Goal: Task Accomplishment & Management: Manage account settings

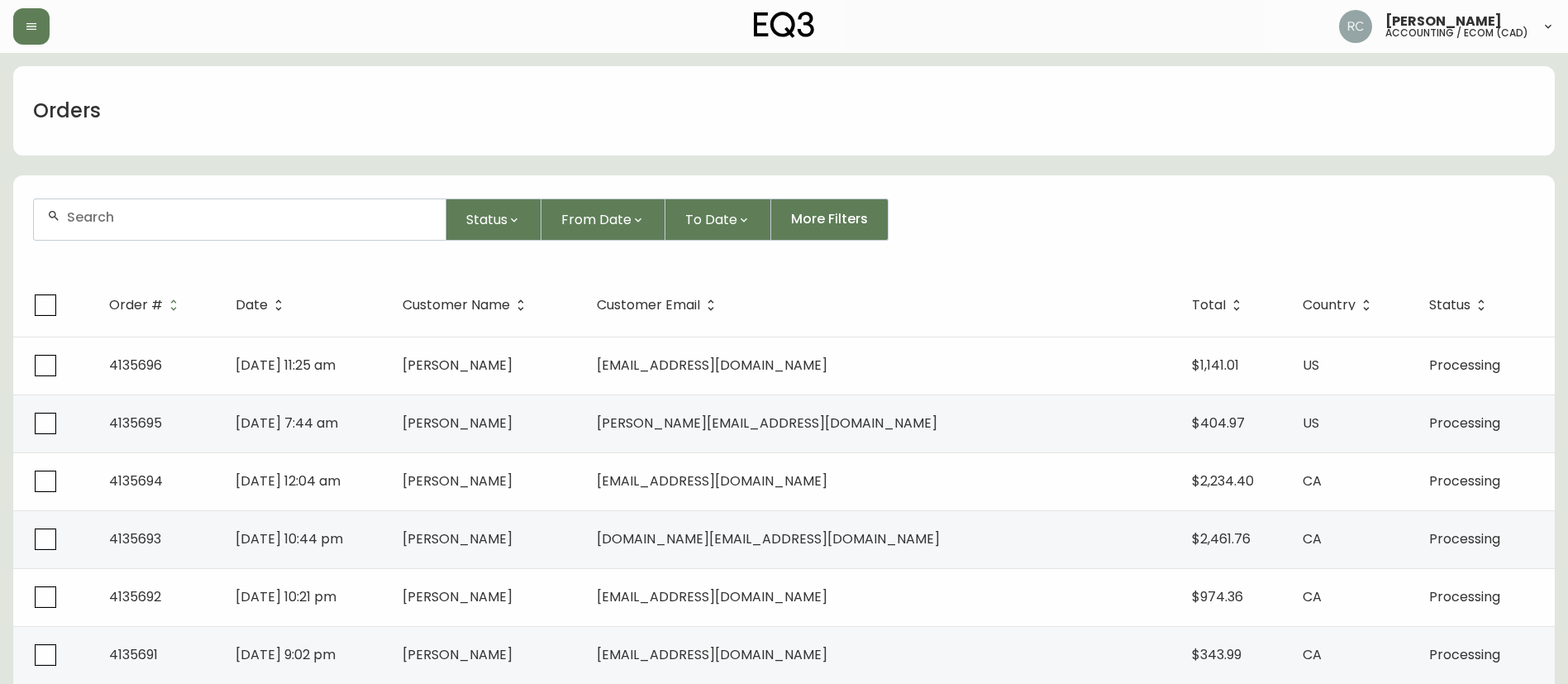
click at [144, 210] on div at bounding box center [240, 218] width 412 height 40
paste input "4135611"
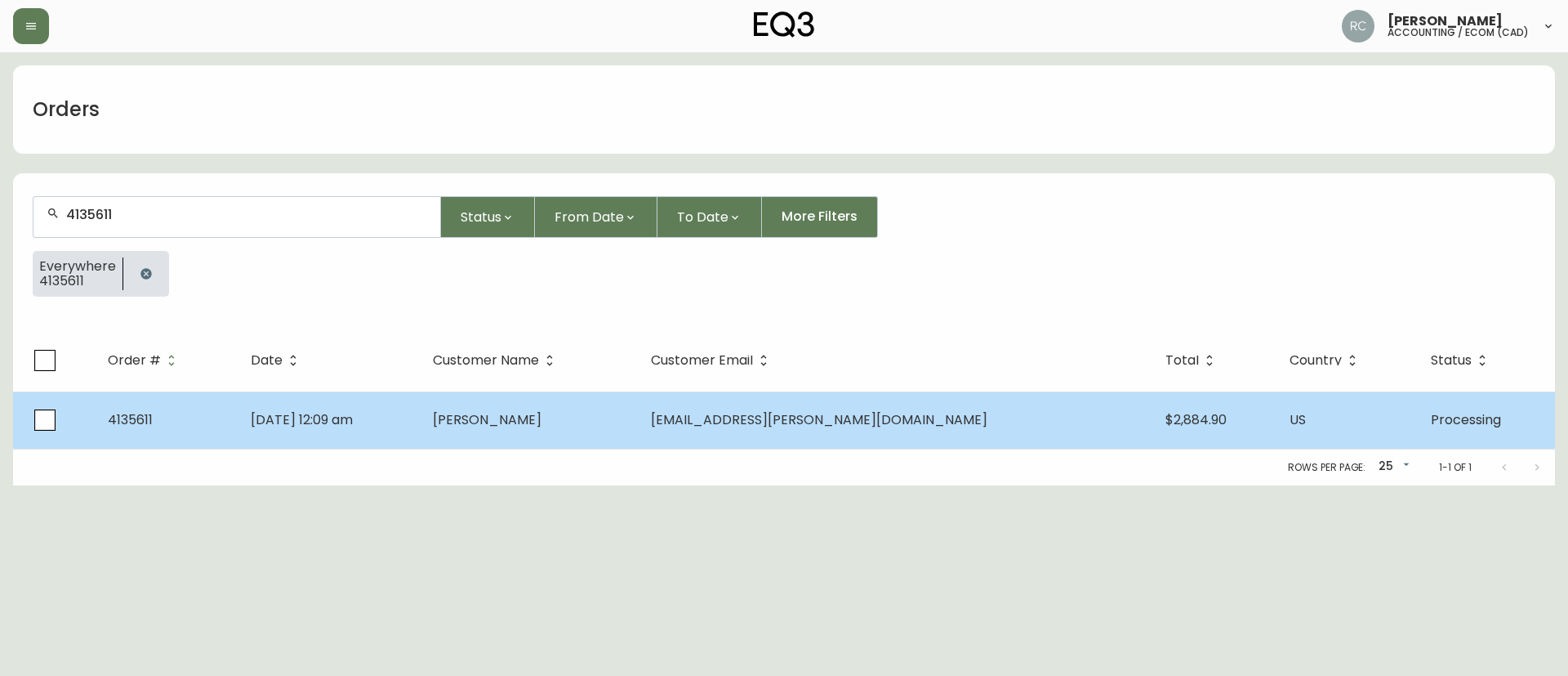
type input "4135611"
click at [638, 418] on td "Elizabeth Dallman" at bounding box center [529, 420] width 218 height 57
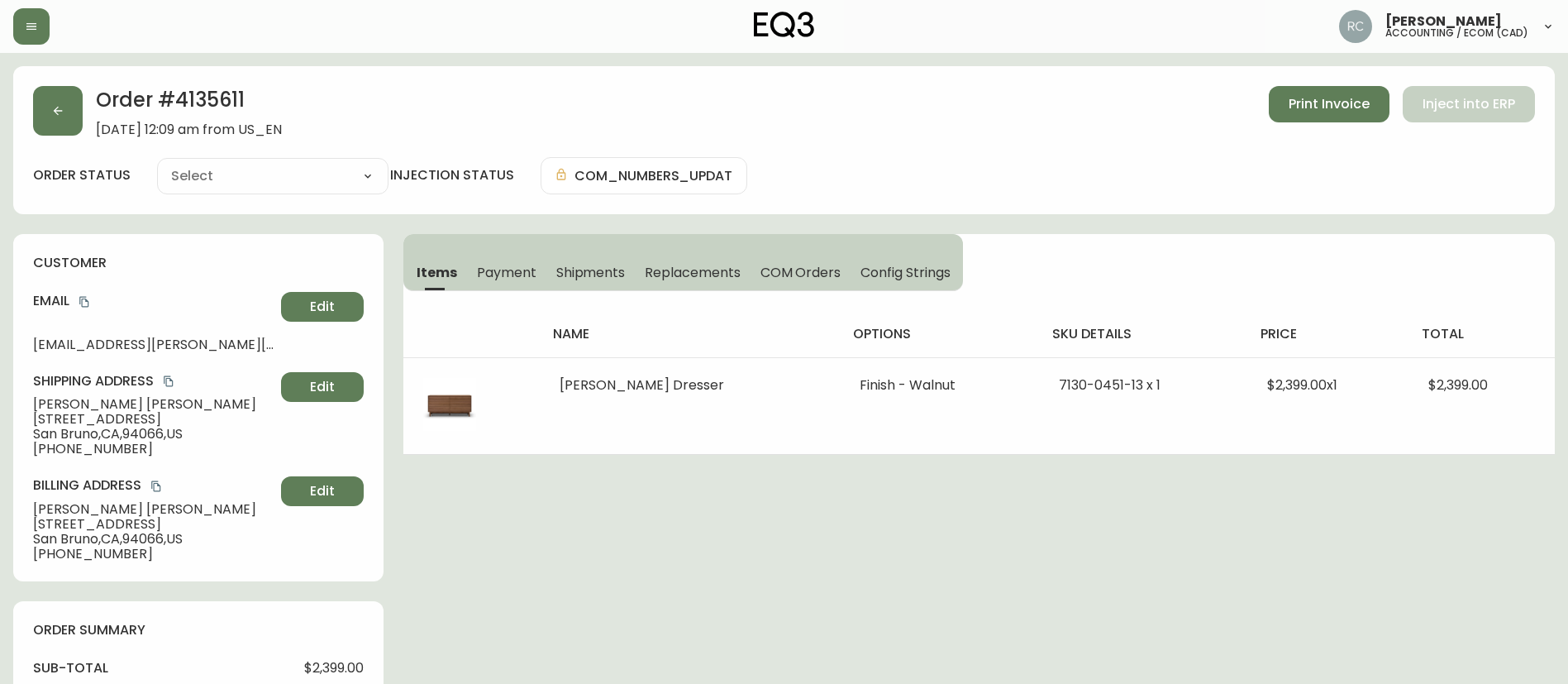
type input "Processing"
select select "PROCESSING"
click at [528, 277] on span "Payment" at bounding box center [506, 272] width 60 height 17
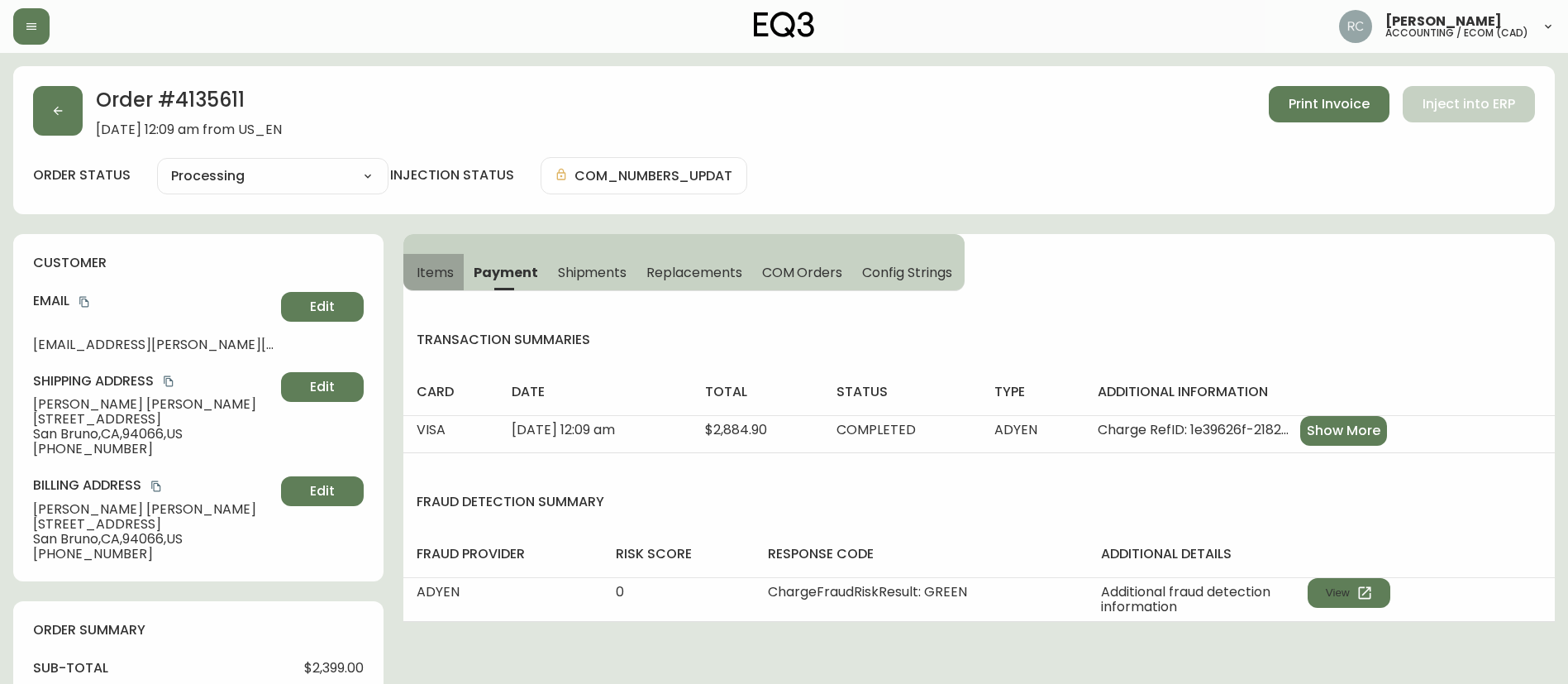
click at [449, 268] on span "Items" at bounding box center [435, 272] width 37 height 17
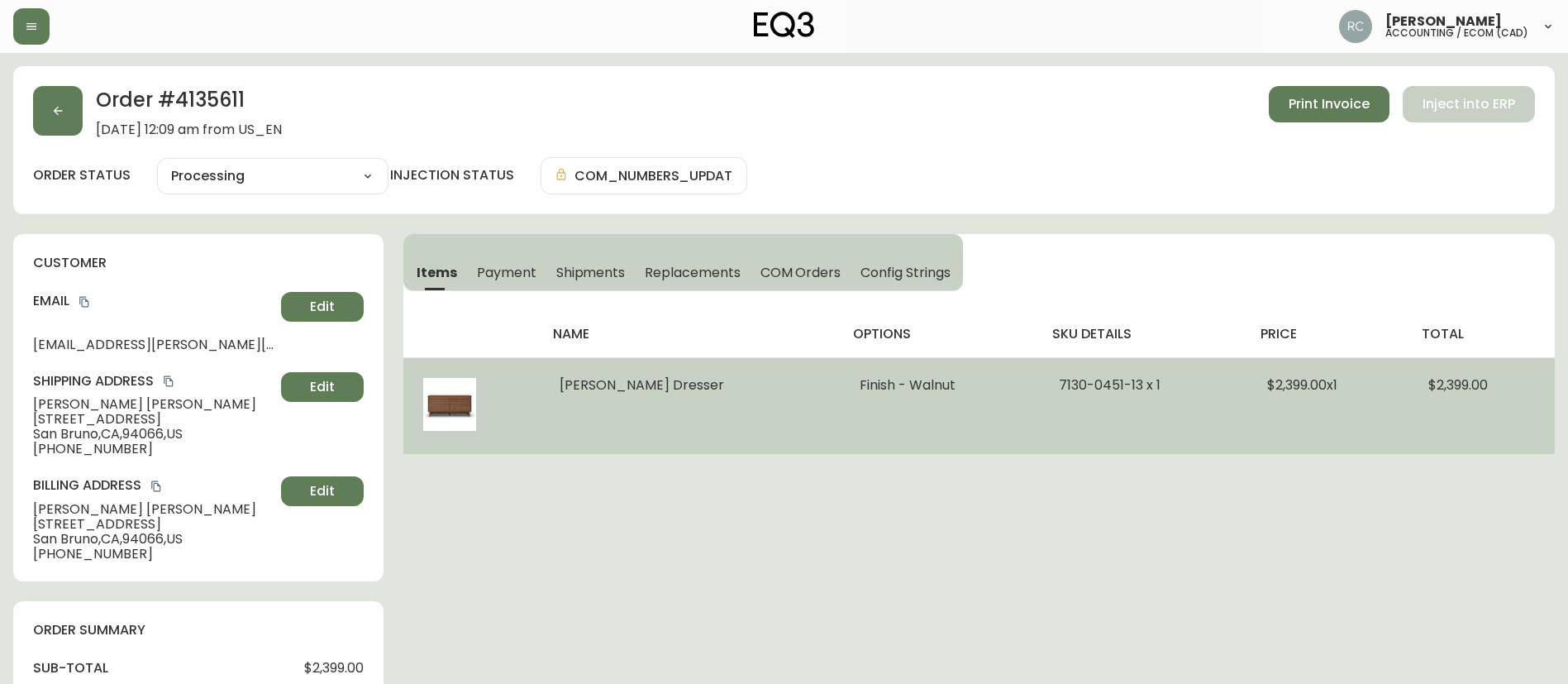
click at [1294, 386] on span "$2,399.00 x 1" at bounding box center [1301, 384] width 70 height 19
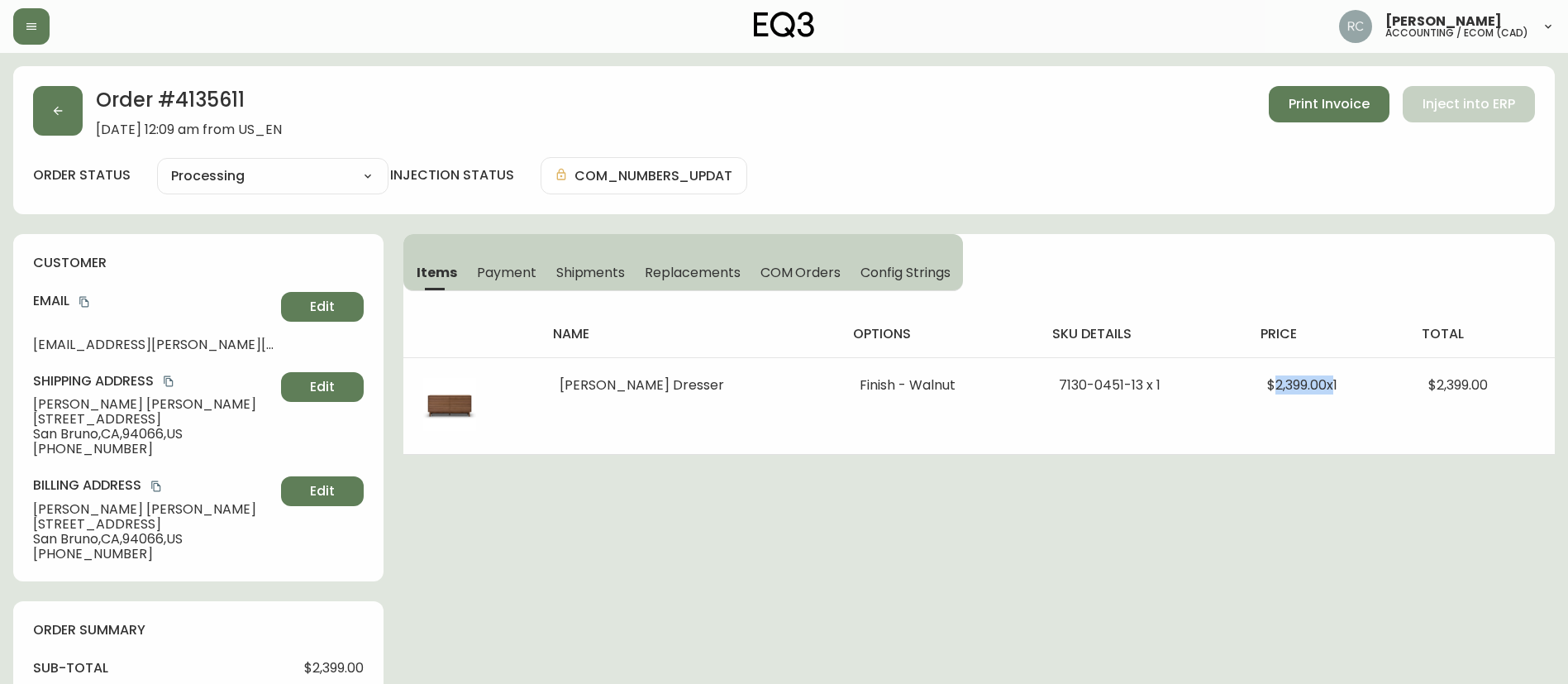
copy span "2,399.00"
click at [823, 268] on span "COM Orders" at bounding box center [800, 272] width 81 height 17
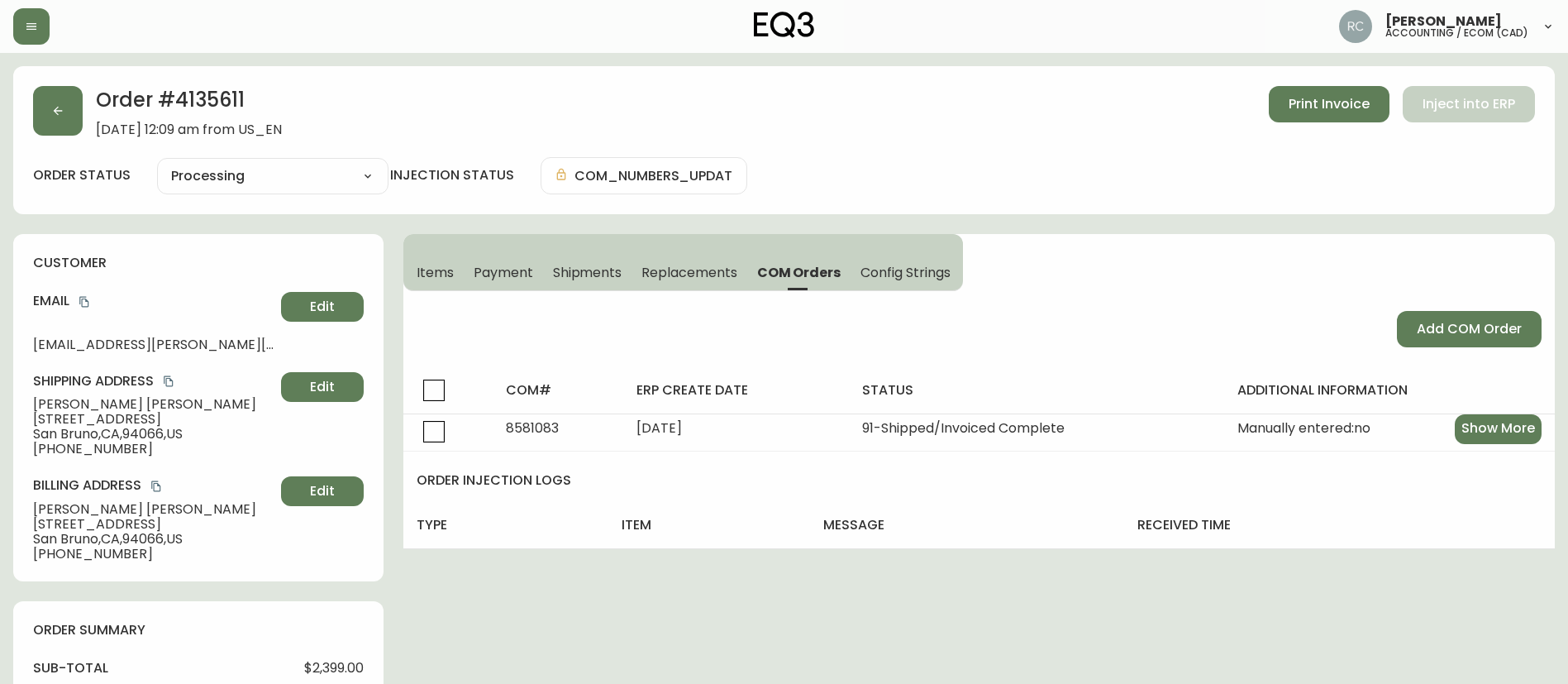
click at [203, 95] on h2 "Order # 4135611" at bounding box center [189, 103] width 186 height 37
copy h2 "4135611"
click at [334, 186] on select "Cancelled Fully Shipped Processing Partially Shipped" at bounding box center [273, 177] width 232 height 25
click at [553, 268] on span "Shipments" at bounding box center [587, 272] width 70 height 17
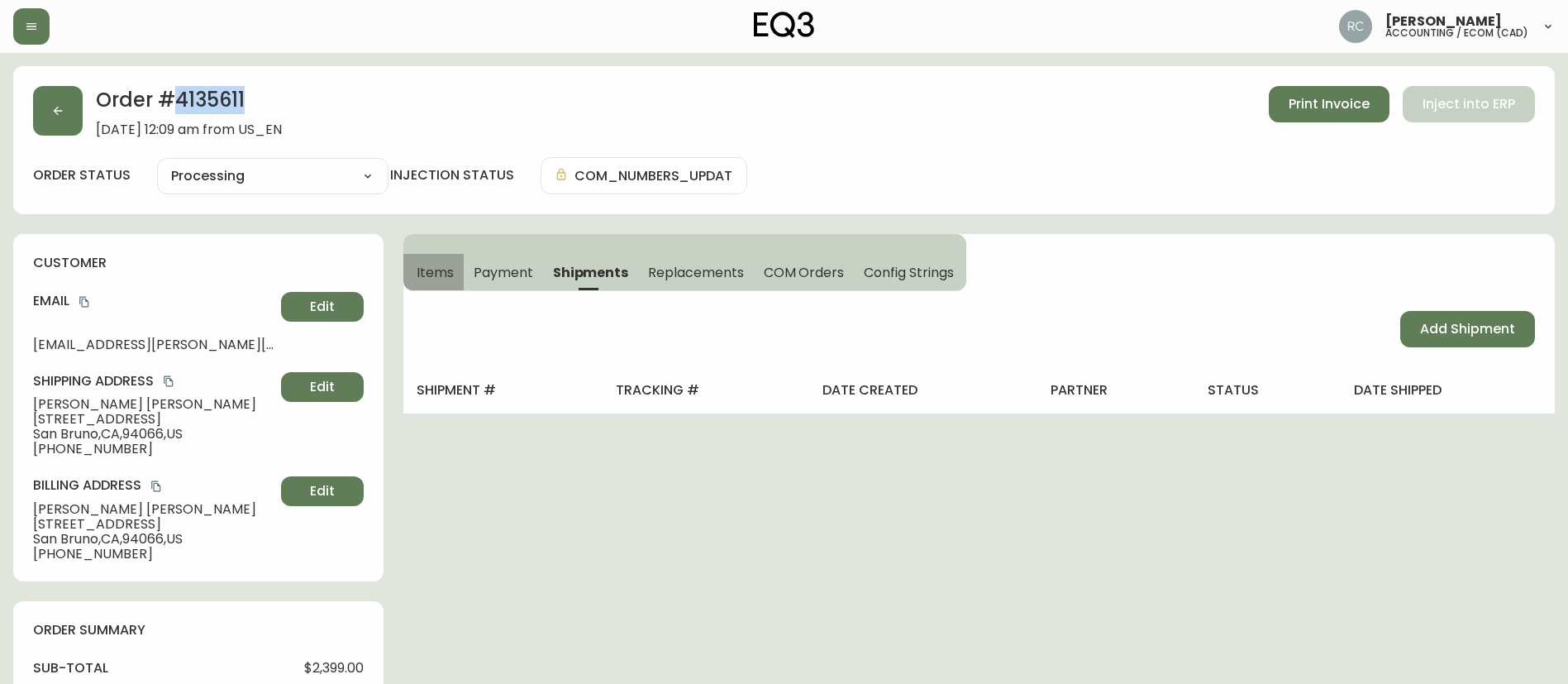
click at [435, 273] on span "Items" at bounding box center [435, 272] width 37 height 17
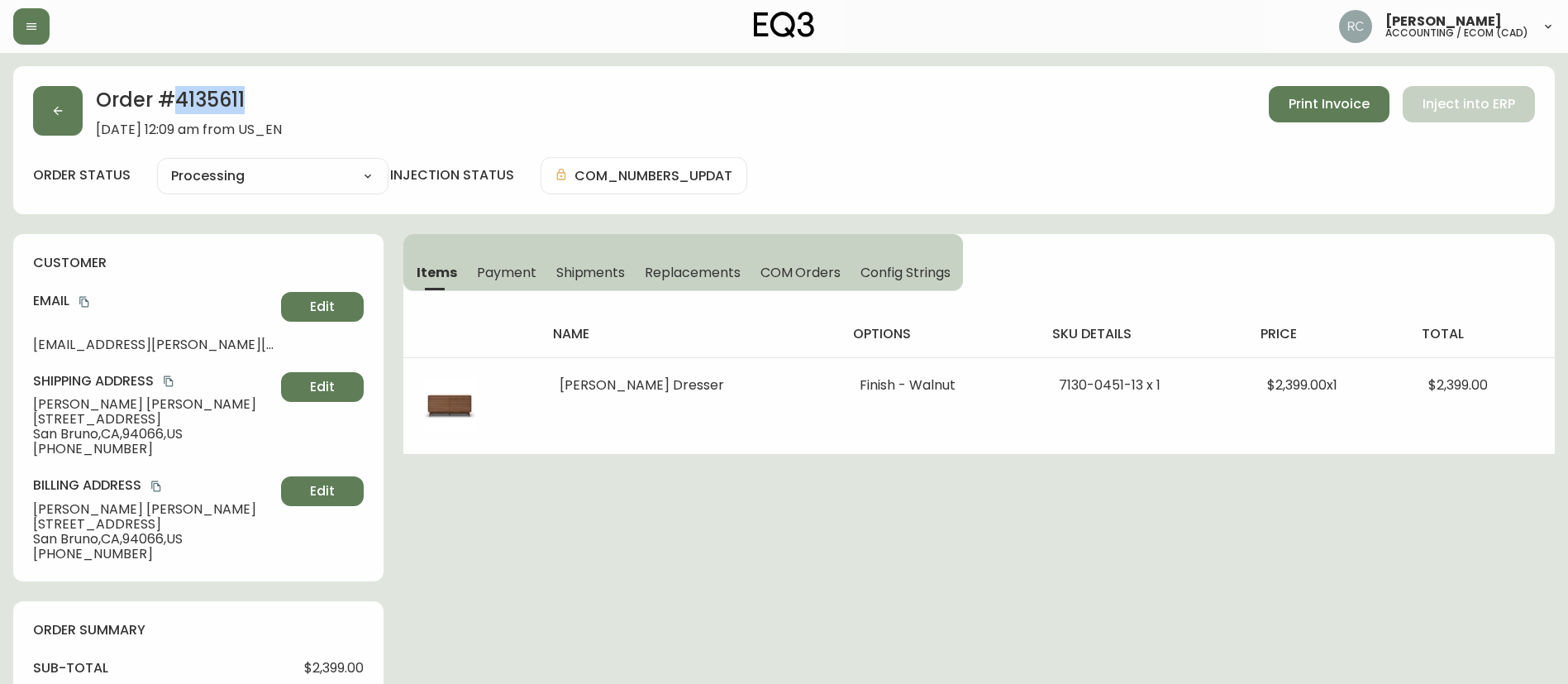
drag, startPoint x: 504, startPoint y: 271, endPoint x: 585, endPoint y: 287, distance: 82.6
click at [504, 271] on span "Payment" at bounding box center [506, 272] width 60 height 17
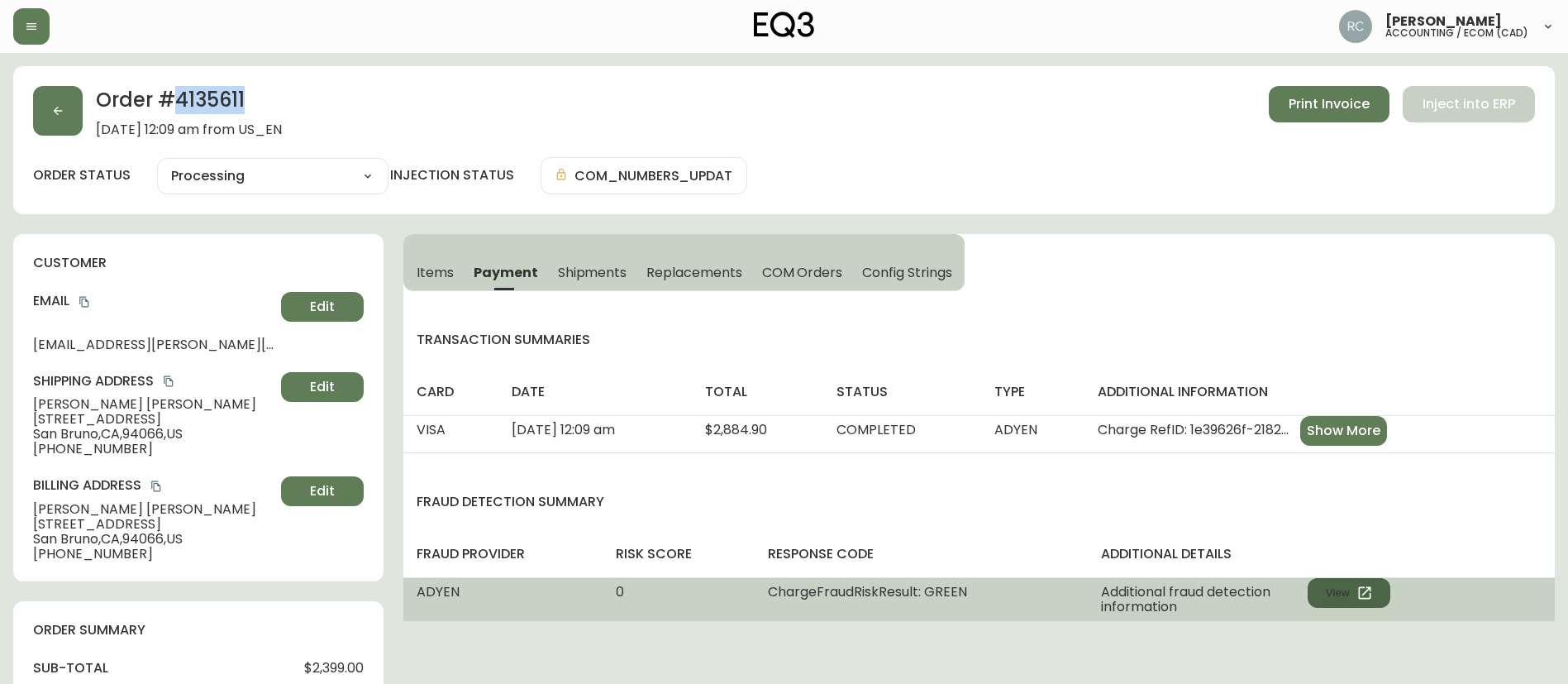
click at [1345, 583] on button "View" at bounding box center [1349, 592] width 83 height 29
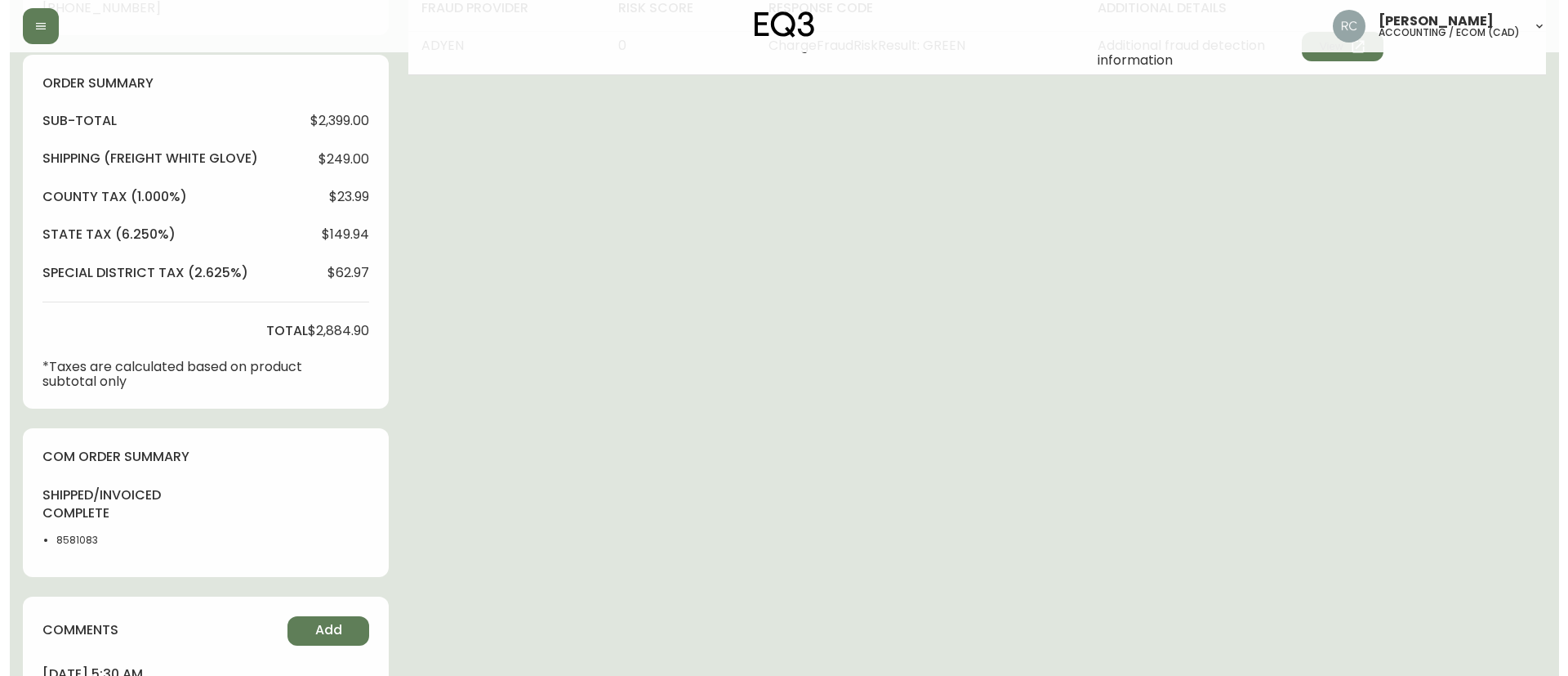
scroll to position [646, 0]
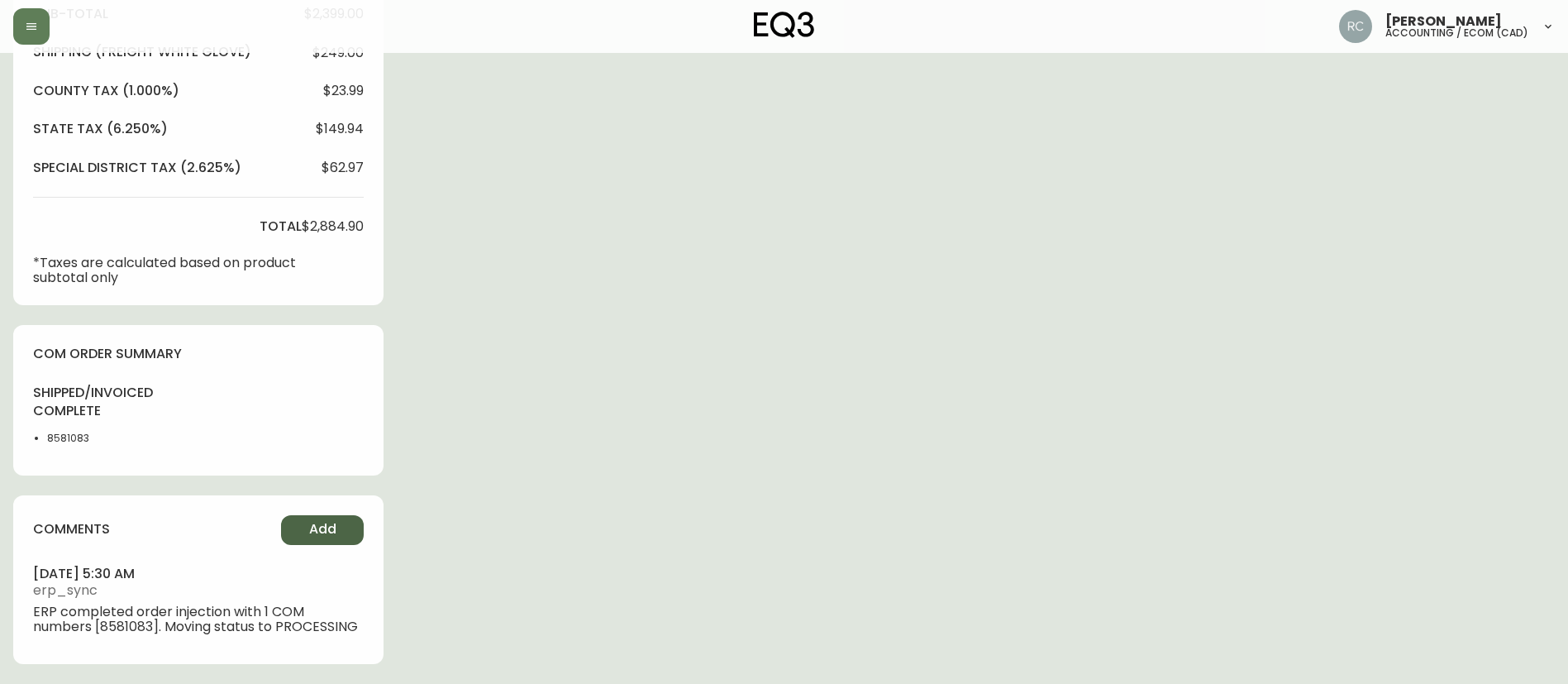
click at [317, 525] on span "Add" at bounding box center [323, 529] width 28 height 18
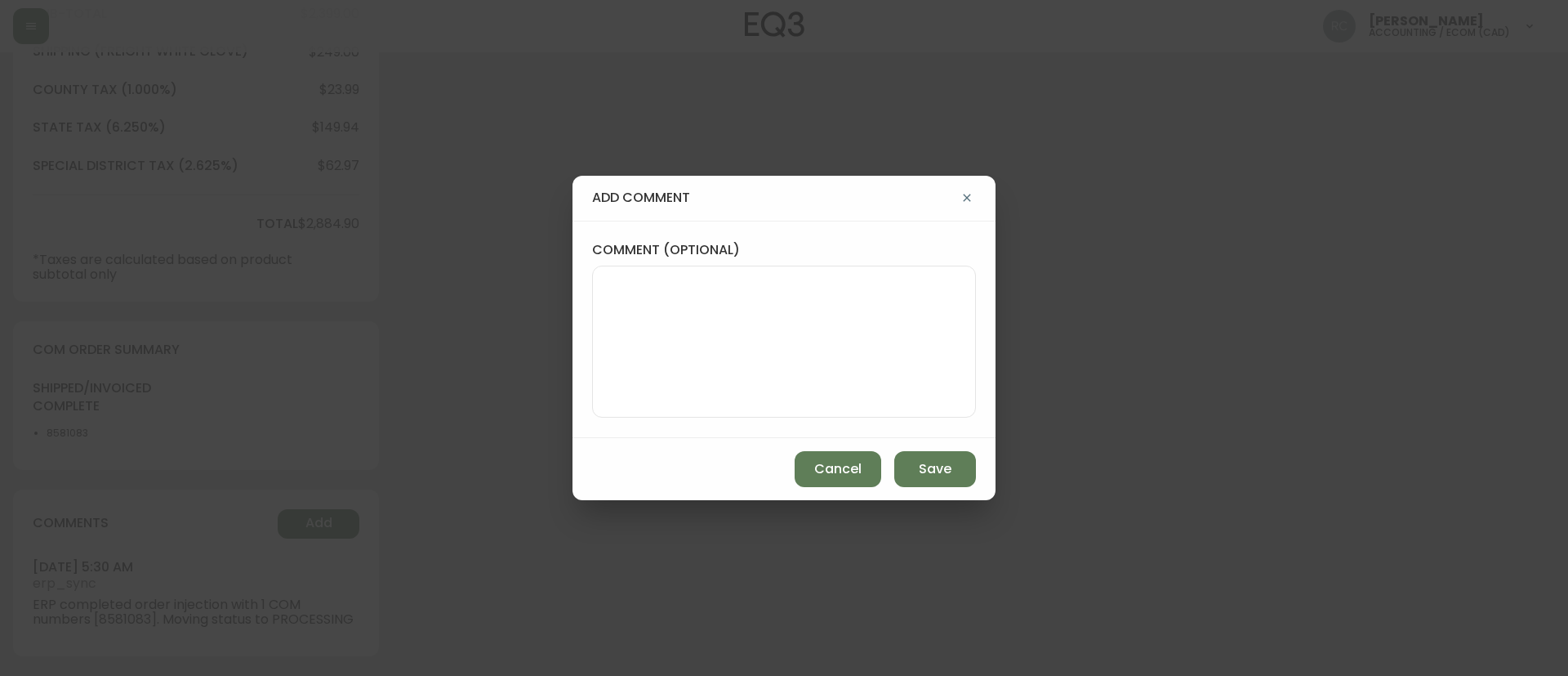
click at [642, 390] on textarea "comment (optional)" at bounding box center [784, 341] width 356 height 130
paste textarea "PRICE ADJUSTMENT - SPEND & SAVE $200.00 LESS FOR EVERY $1000.00 TICKET# 841158 …"
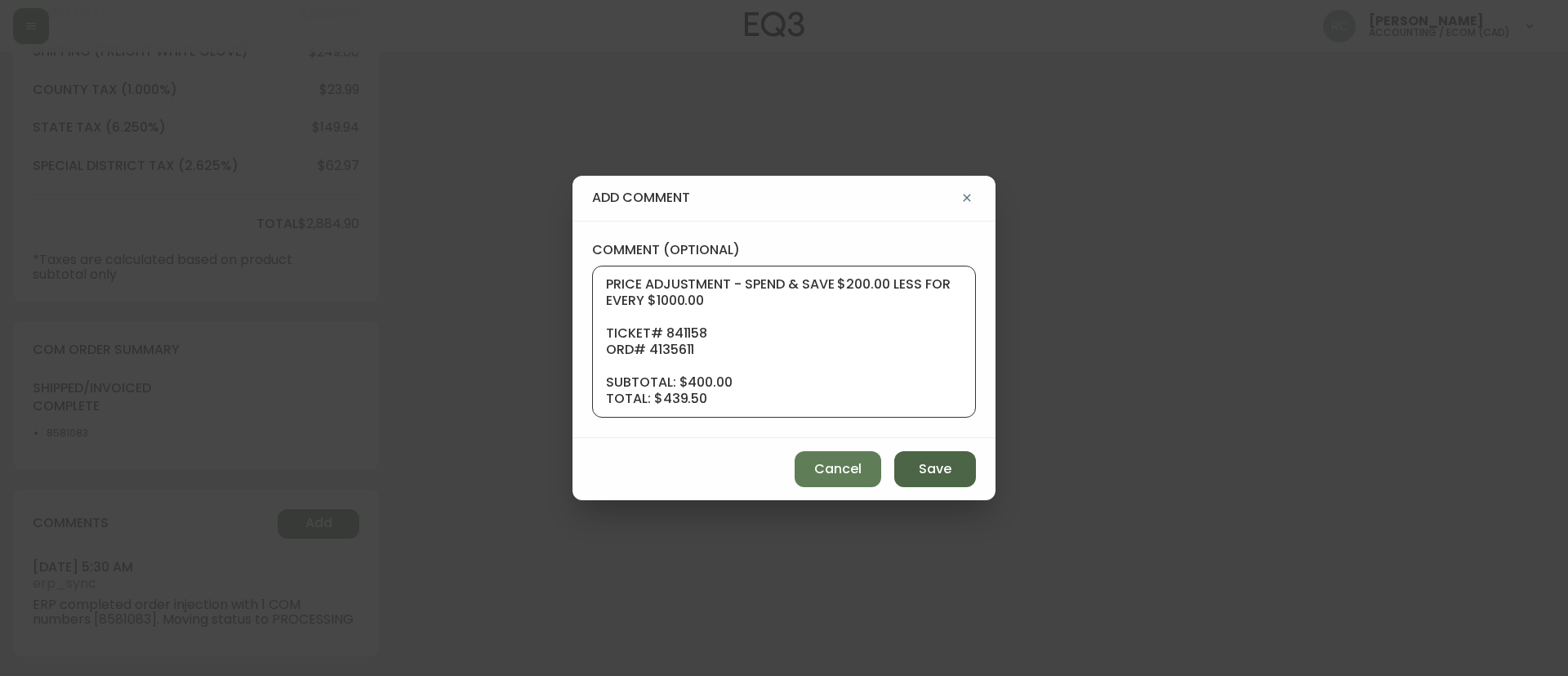
scroll to position [163, 0]
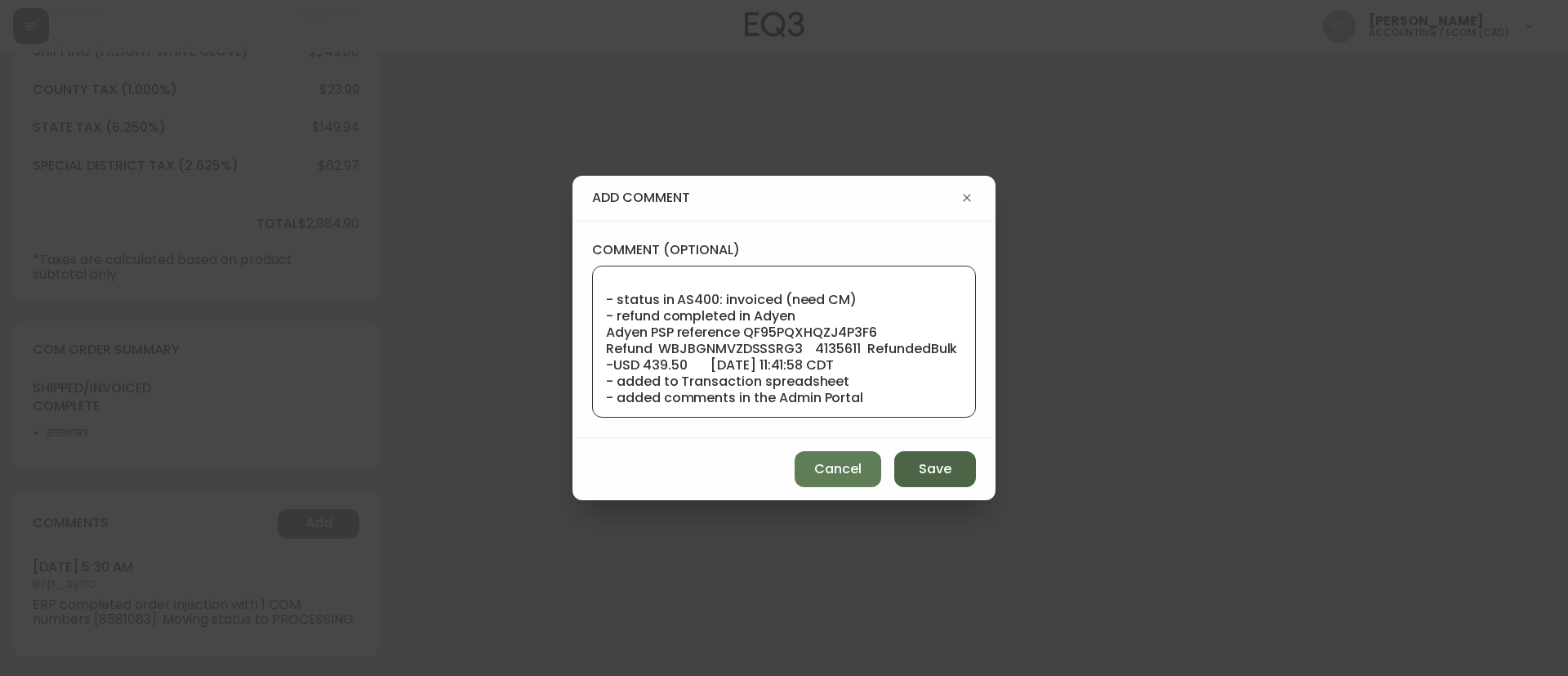
type textarea "PRICE ADJUSTMENT - SPEND & SAVE $200.00 LESS FOR EVERY $1000.00 TICKET# 841158 …"
click at [919, 476] on span "Save" at bounding box center [935, 469] width 33 height 18
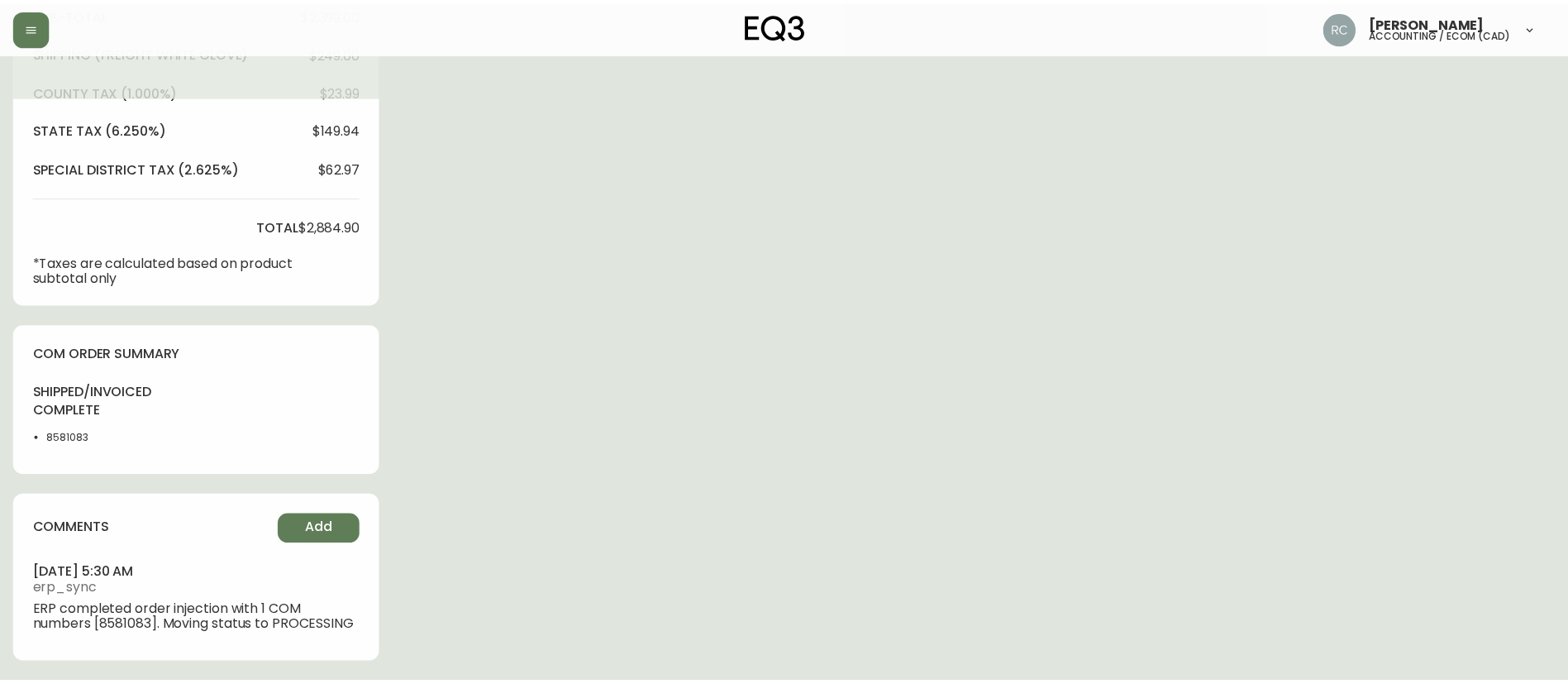
scroll to position [0, 0]
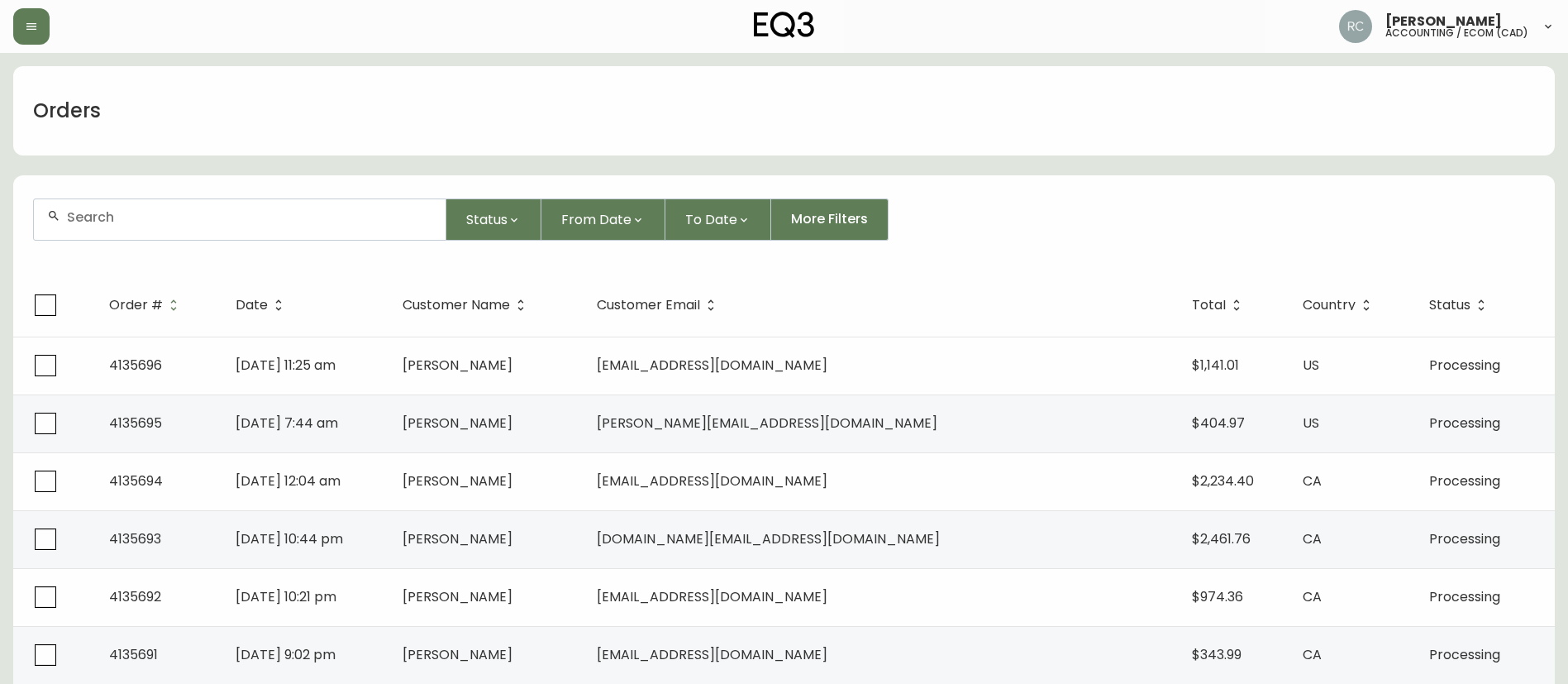
drag, startPoint x: 224, startPoint y: 235, endPoint x: 209, endPoint y: 233, distance: 15.1
click at [224, 235] on div at bounding box center [240, 218] width 412 height 40
paste input "4135131"
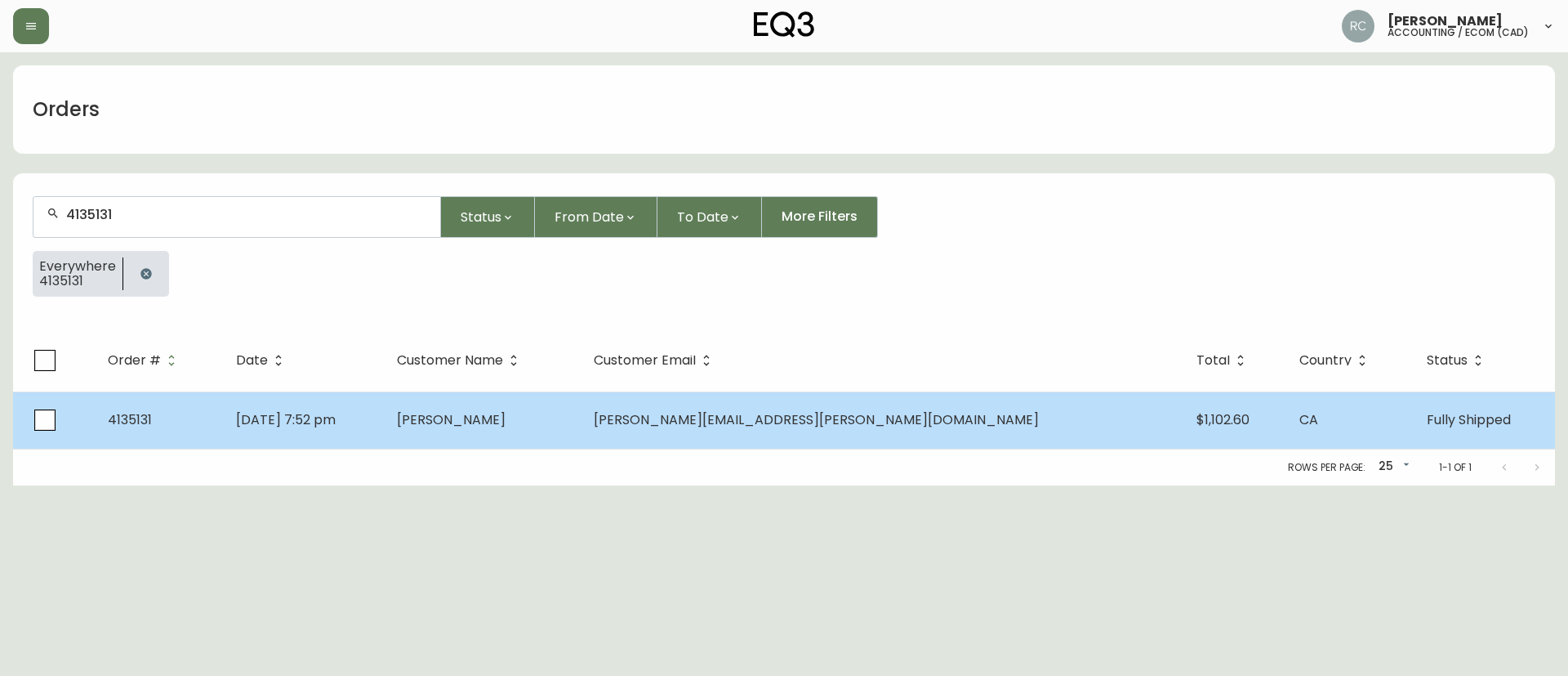
type input "4135131"
click at [506, 424] on span "Mariane Drouin" at bounding box center [451, 419] width 108 height 19
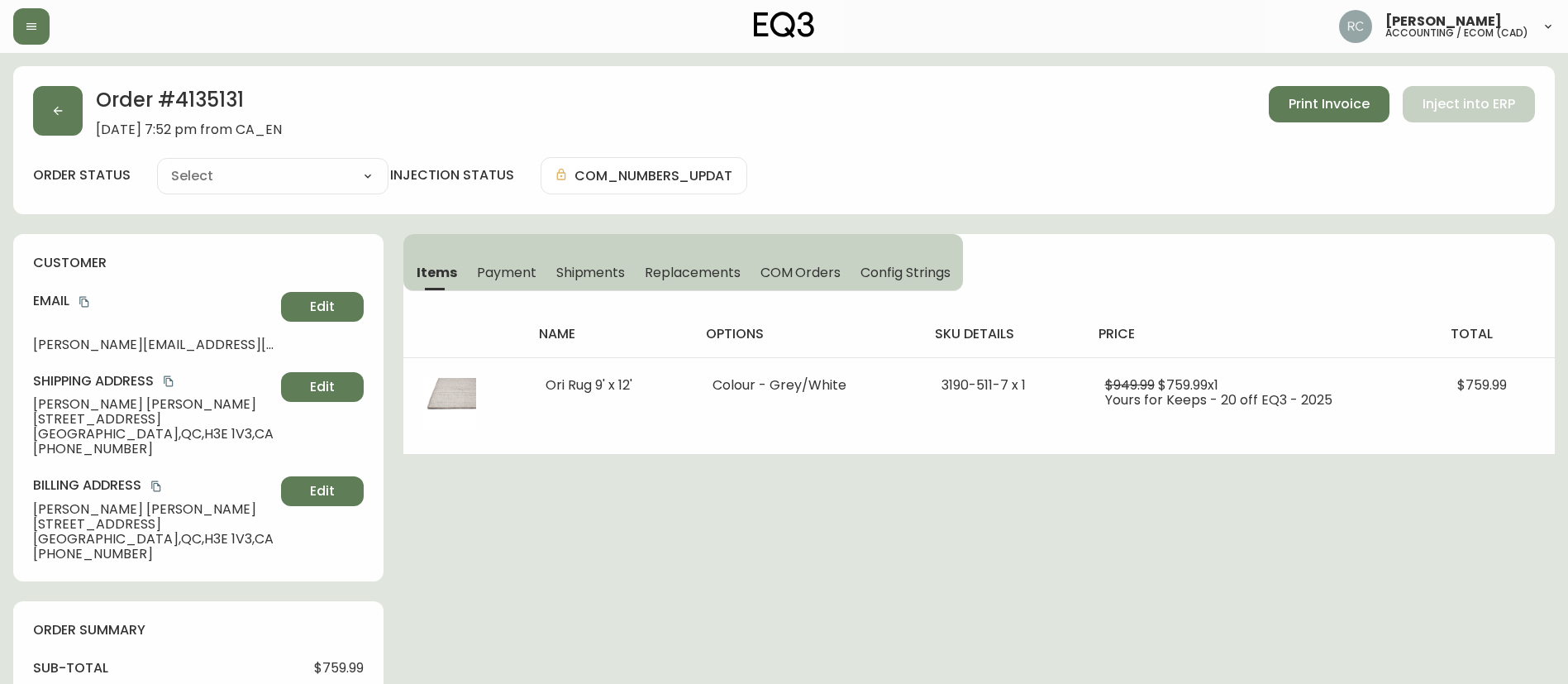
type input "Fully Shipped"
select select "FULLY_SHIPPED"
click at [505, 264] on span "Payment" at bounding box center [506, 272] width 60 height 17
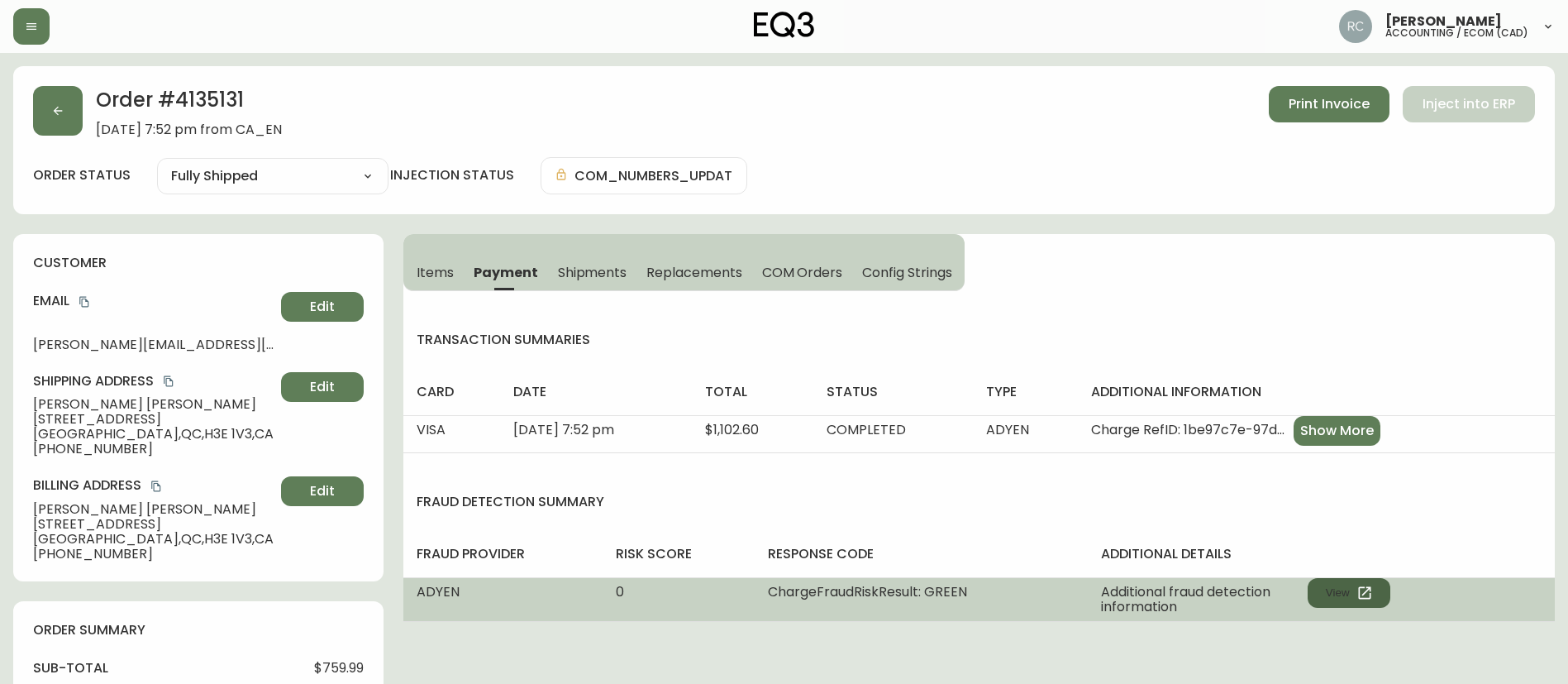
click at [1348, 600] on button "View" at bounding box center [1349, 592] width 83 height 29
click at [1344, 597] on button "View" at bounding box center [1349, 592] width 83 height 29
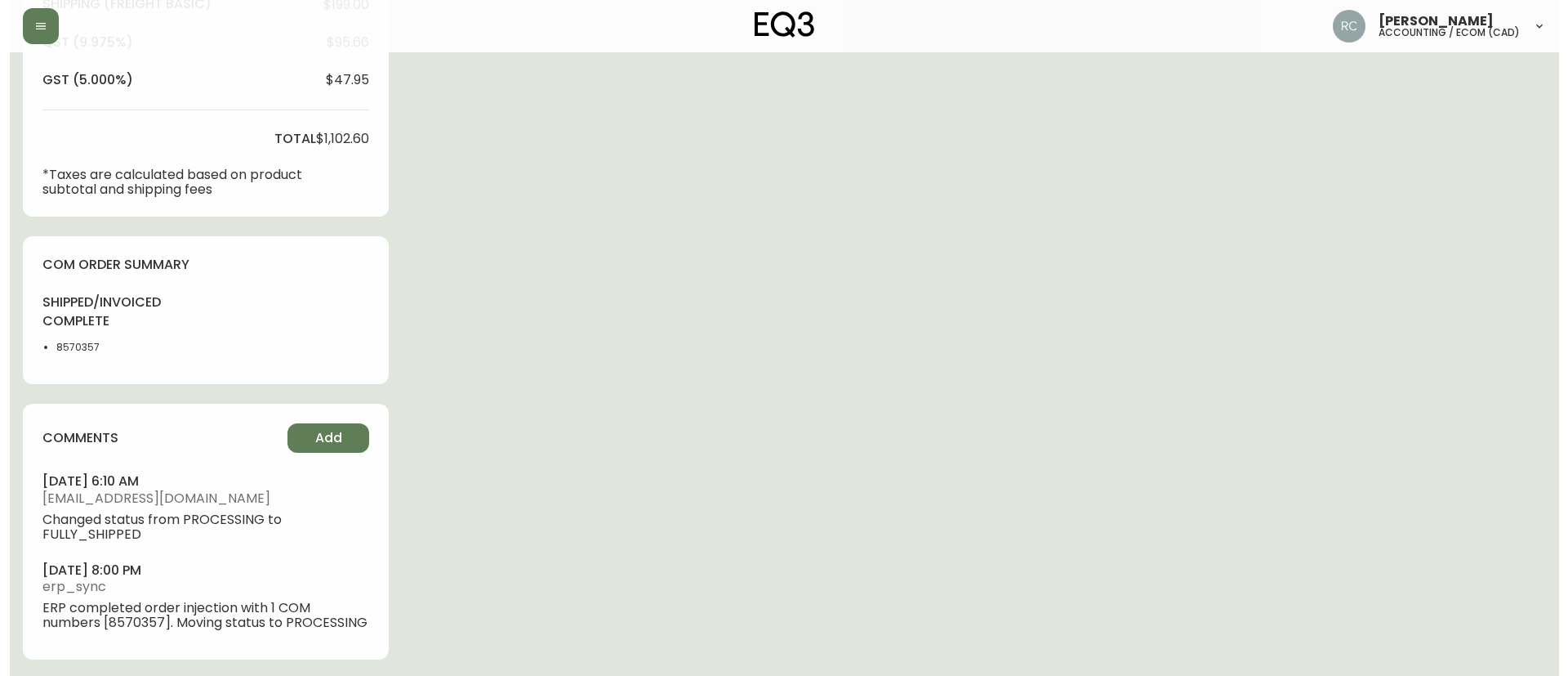
scroll to position [697, 0]
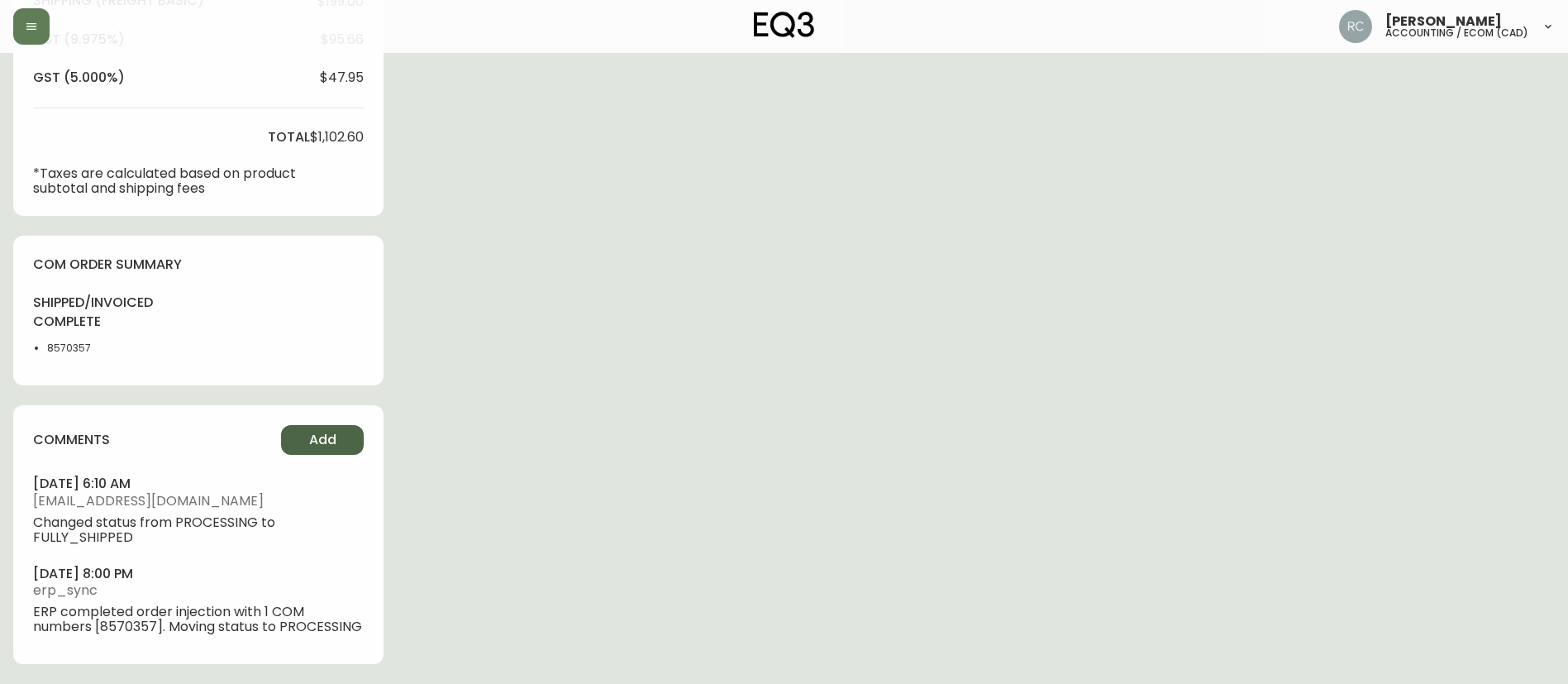
click at [306, 438] on button "Add" at bounding box center [322, 440] width 83 height 29
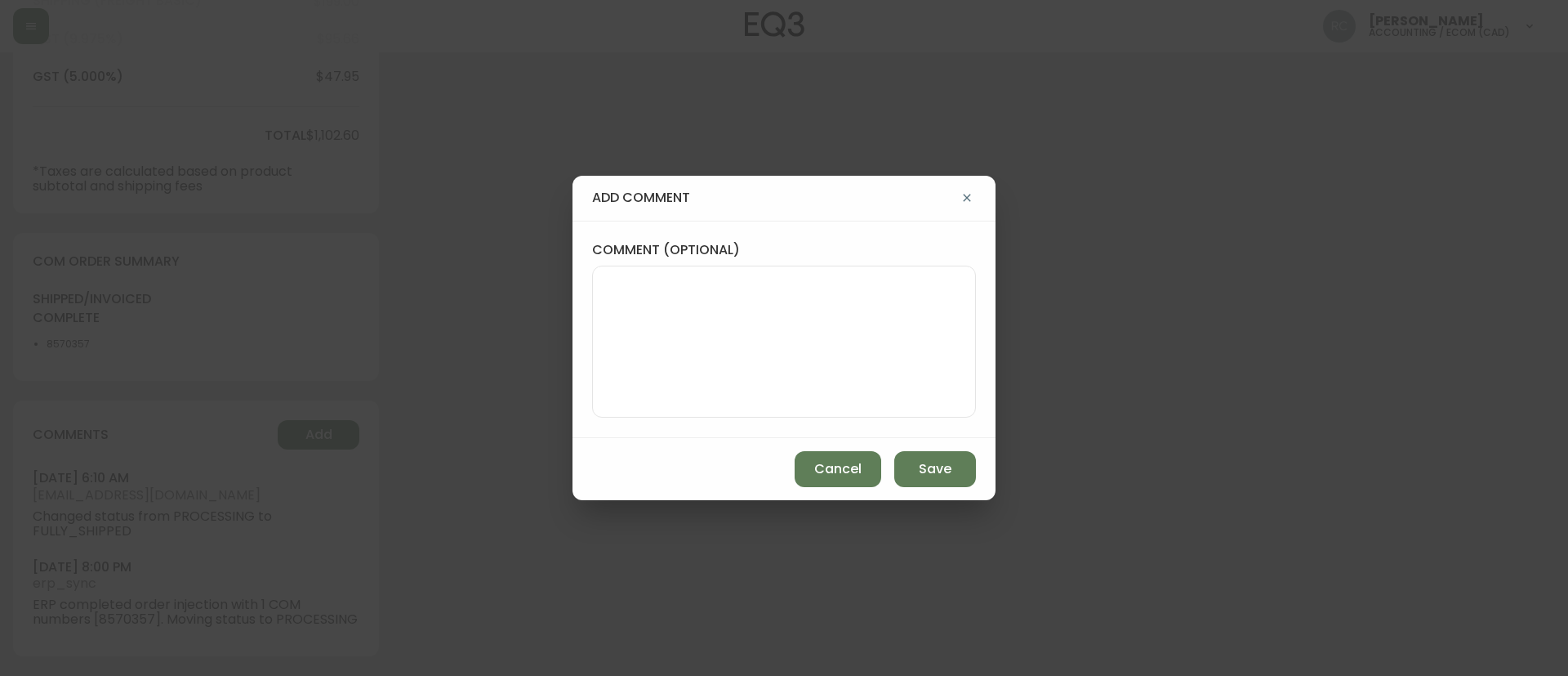
click at [669, 383] on textarea "comment (optional)" at bounding box center [784, 341] width 356 height 130
paste textarea "COMPENSATION TO KEEP AS-IS TICKET# 838189 ORD# 4135131 SKU: 3190-511-7 REASON: …"
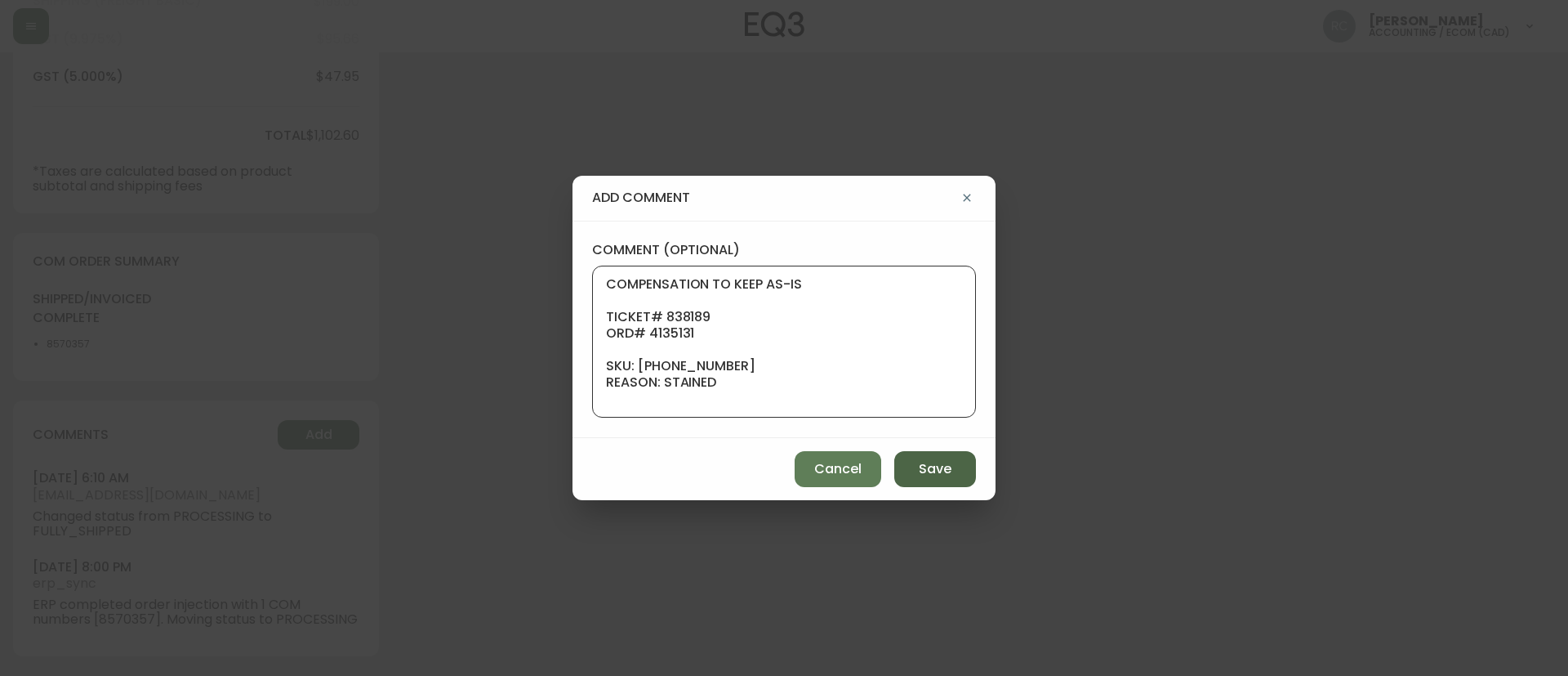
scroll to position [197, 0]
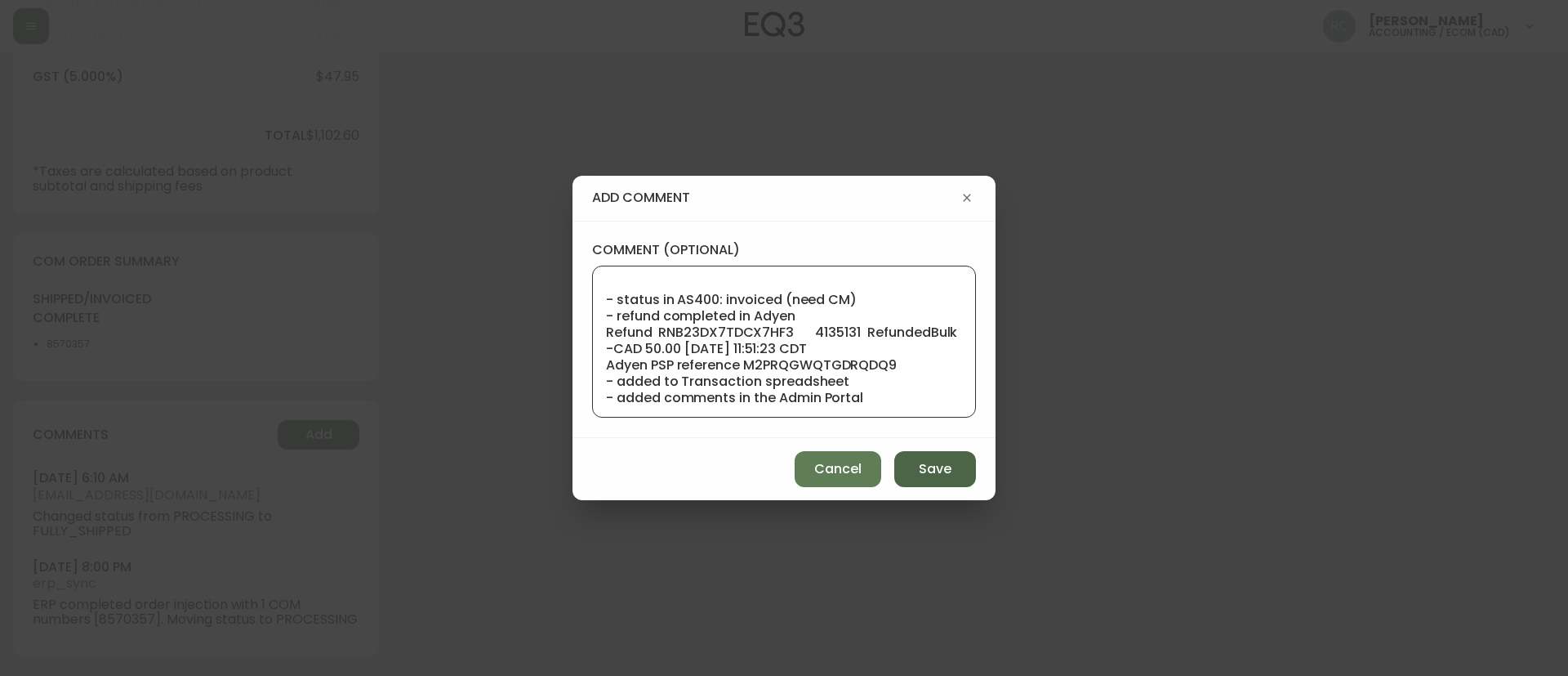
type textarea "COMPENSATION TO KEEP AS-IS TICKET# 838189 ORD# 4135131 SKU: 3190-511-7 REASON: …"
click at [914, 476] on button "Save" at bounding box center [935, 469] width 82 height 36
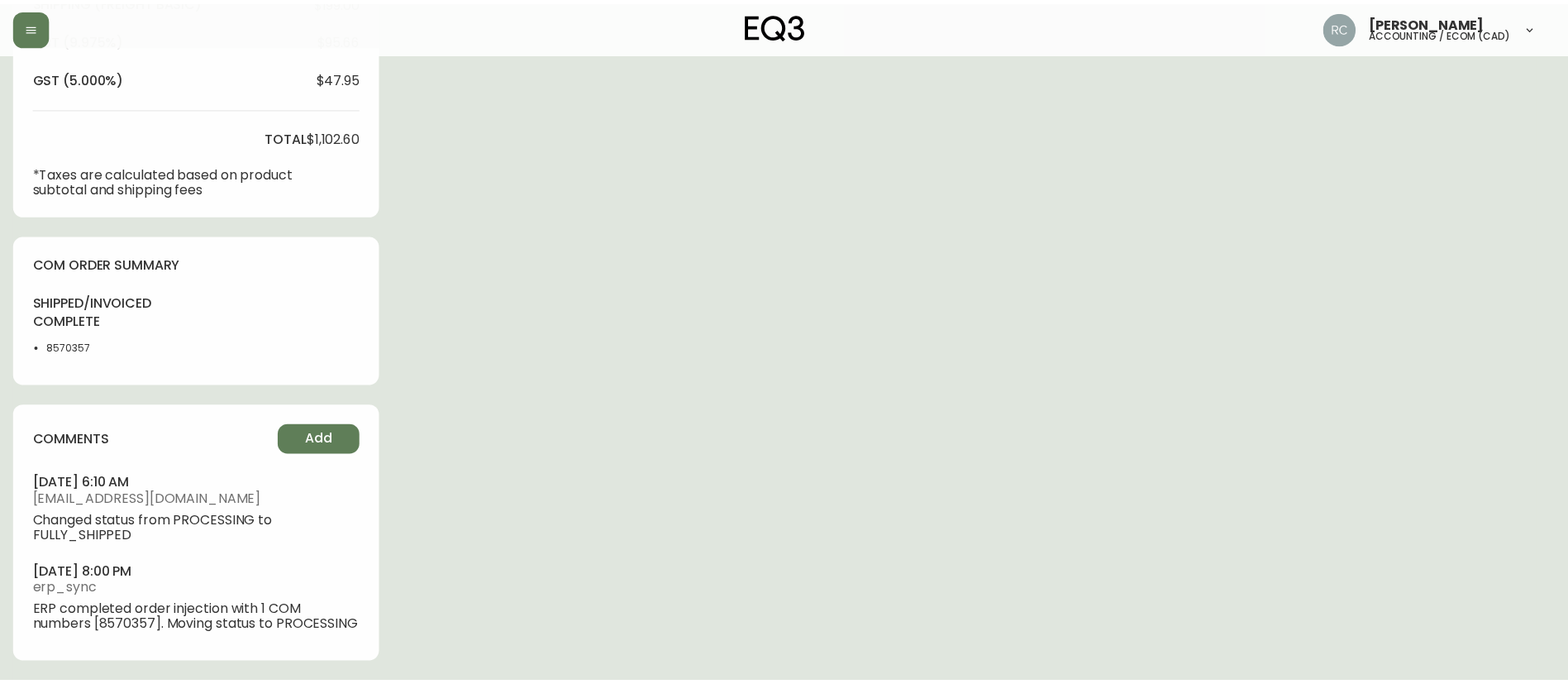
scroll to position [0, 0]
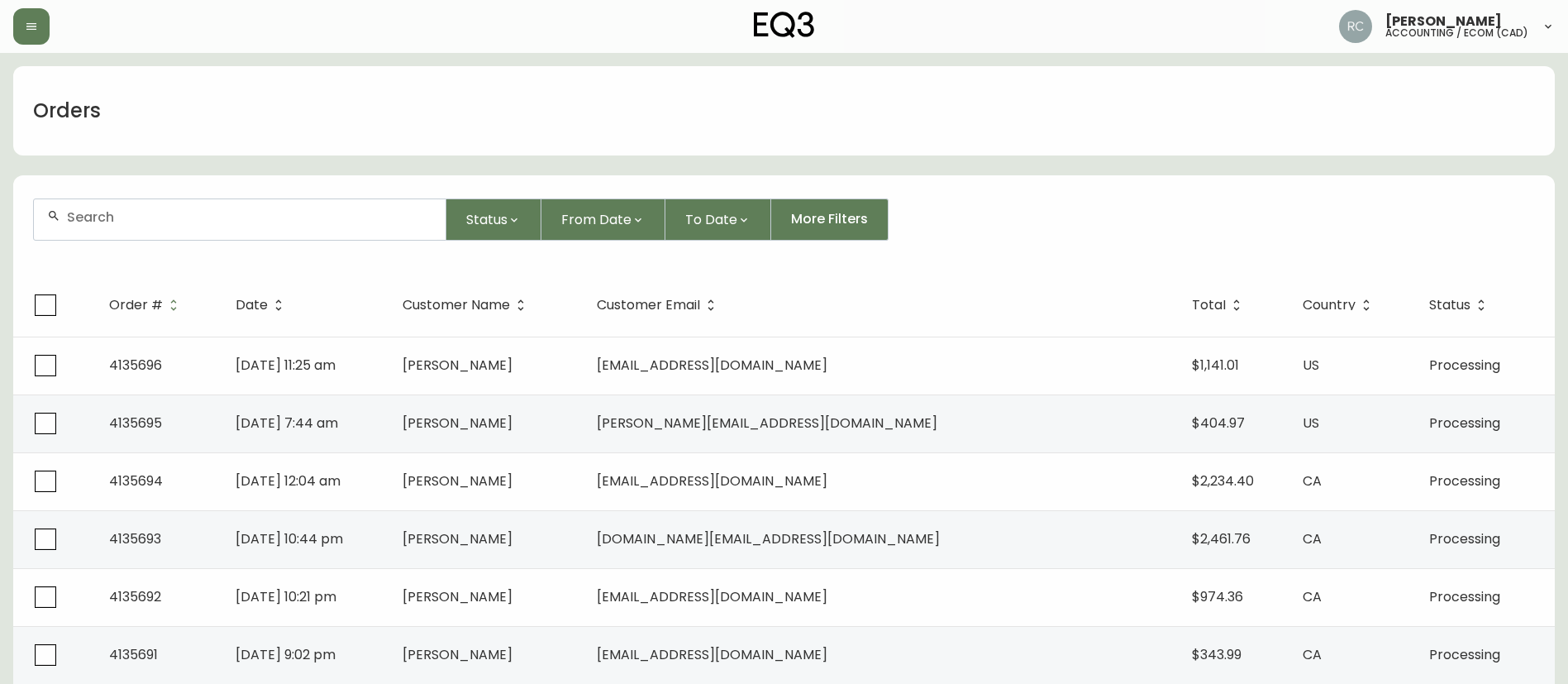
click at [332, 211] on input "text" at bounding box center [250, 218] width 365 height 16
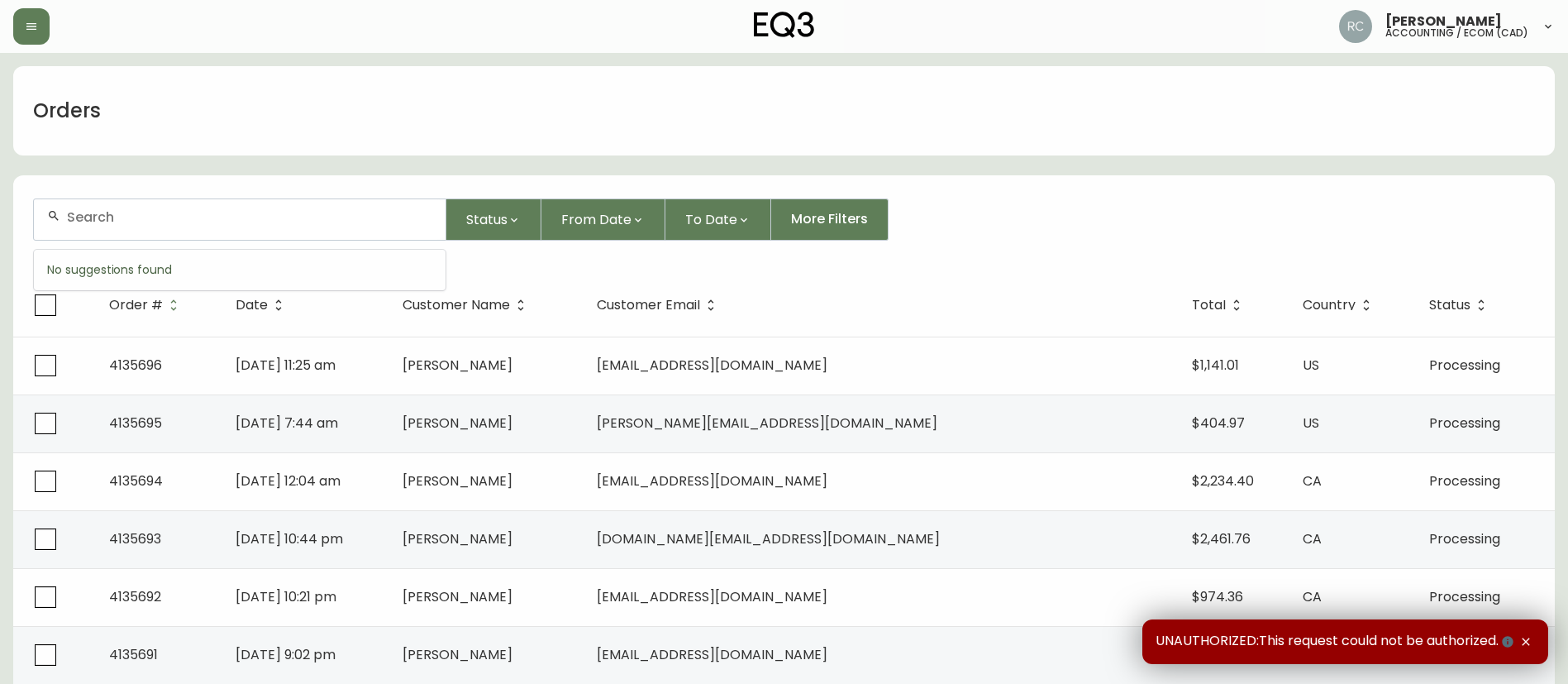
paste input "4135190"
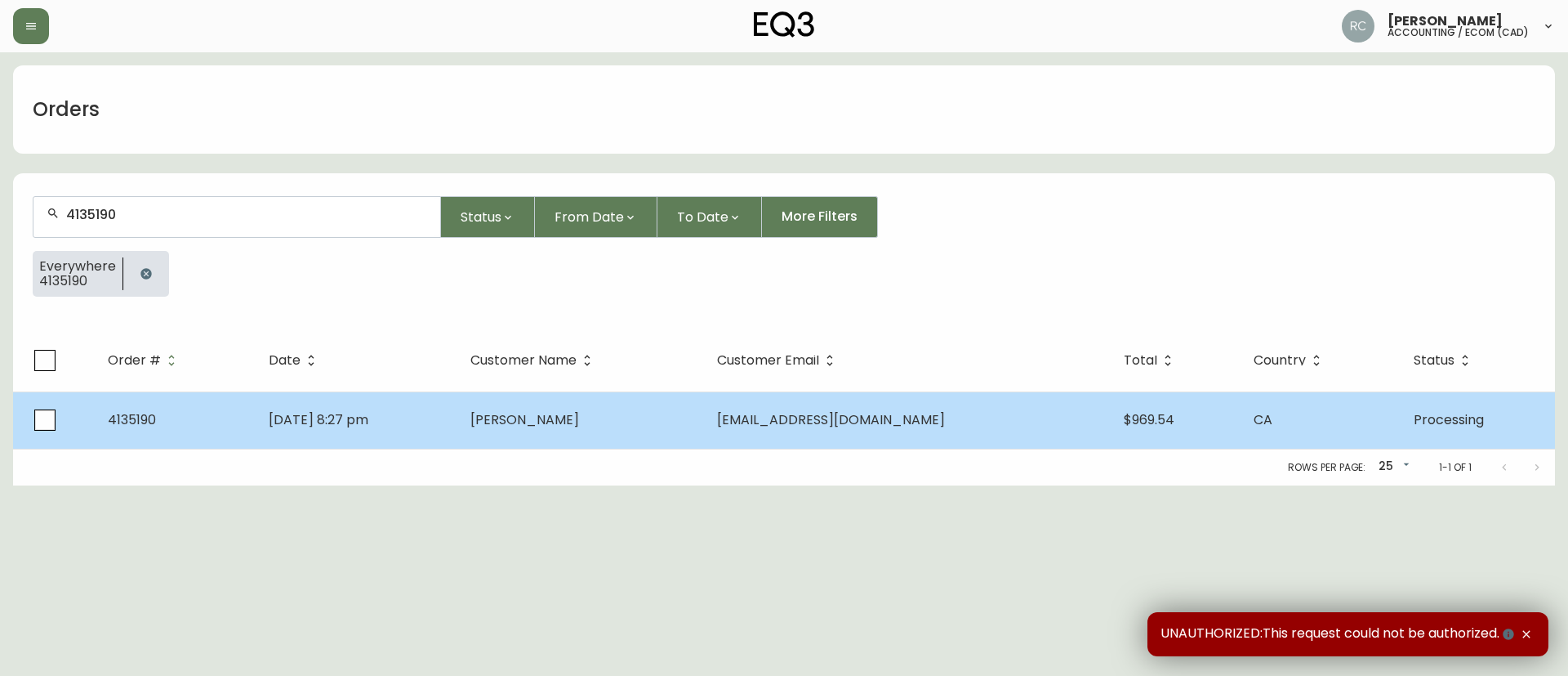
type input "4135190"
click at [677, 418] on td "Elizabeth Selezneva" at bounding box center [580, 420] width 246 height 57
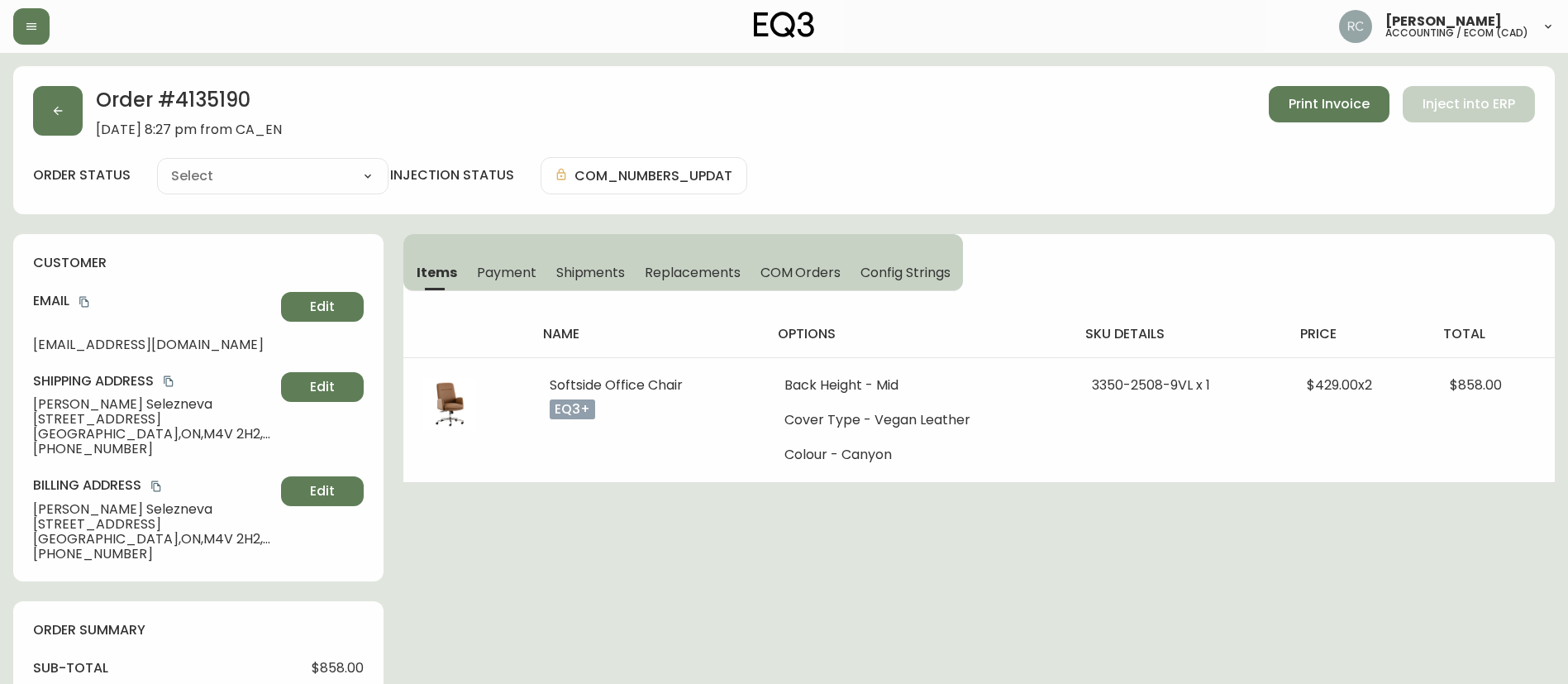
type input "Processing"
select select "PROCESSING"
click at [807, 267] on span "COM Orders" at bounding box center [800, 272] width 81 height 17
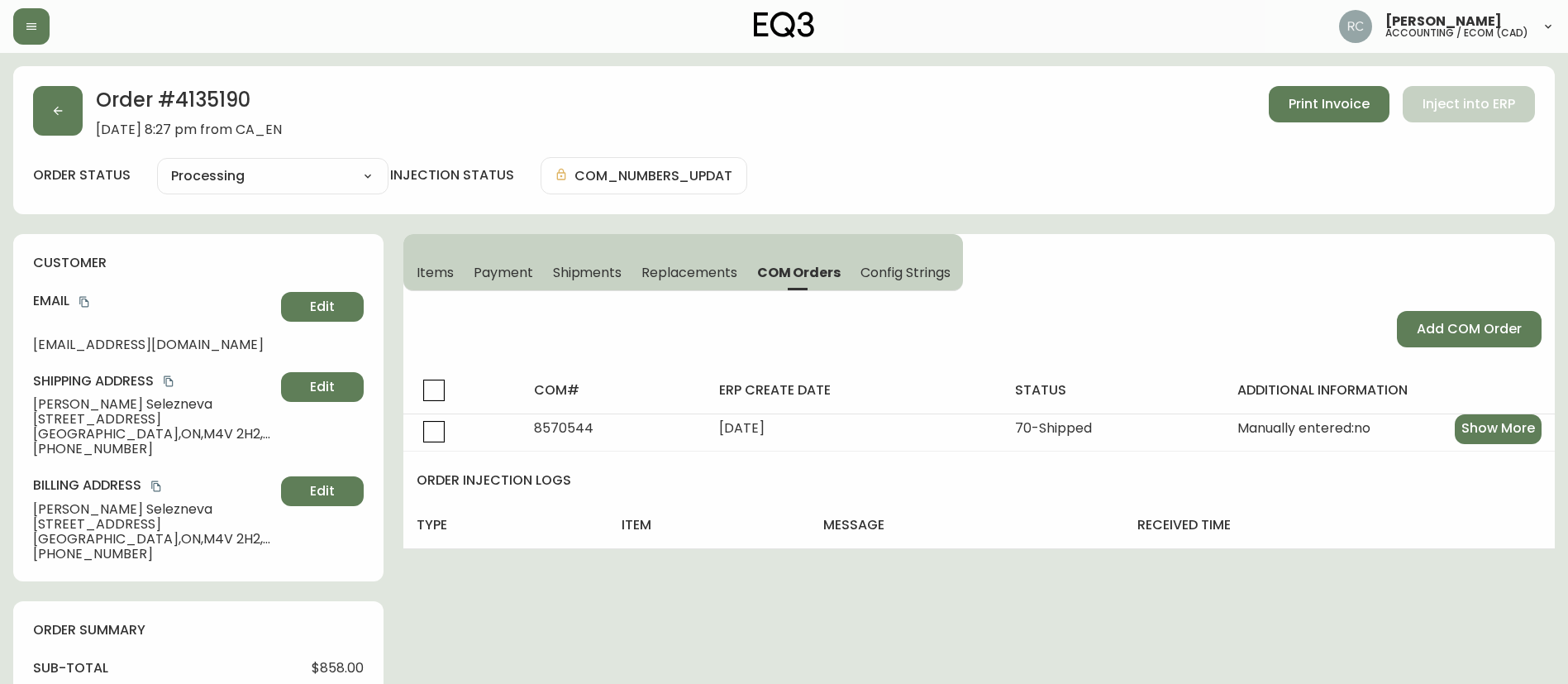
click at [950, 173] on div "order status Processing Cancelled Fully Shipped Processing Partially Shipped in…" at bounding box center [784, 176] width 1502 height 37
click at [940, 169] on div "order status Processing Cancelled Fully Shipped Processing Partially Shipped in…" at bounding box center [784, 176] width 1502 height 37
